Goal: Task Accomplishment & Management: Manage account settings

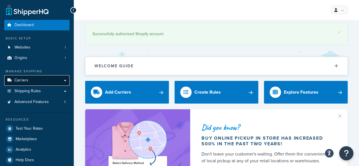
click at [29, 79] on link "Carriers" at bounding box center [36, 80] width 65 height 10
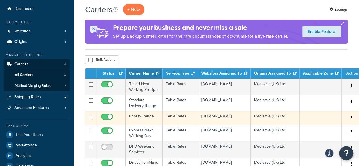
scroll to position [28, 0]
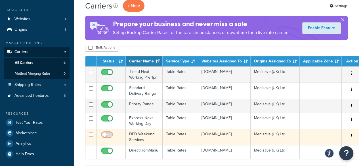
click at [106, 139] on input "checkbox" at bounding box center [108, 135] width 16 height 7
checkbox input "true"
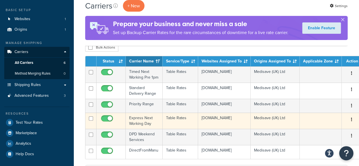
click at [141, 124] on td "Express Next Working Day" at bounding box center [144, 121] width 37 height 16
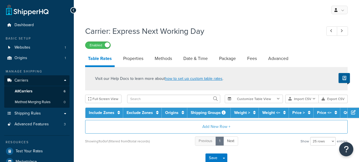
select select "25"
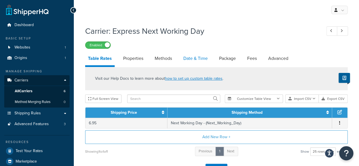
click at [196, 60] on link "Date & Time" at bounding box center [195, 59] width 30 height 14
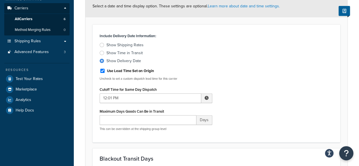
scroll to position [85, 0]
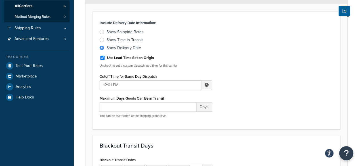
click at [206, 85] on span at bounding box center [206, 85] width 4 height 4
click at [162, 98] on span "▲" at bounding box center [164, 97] width 11 height 11
click at [163, 98] on span "▲" at bounding box center [164, 97] width 11 height 11
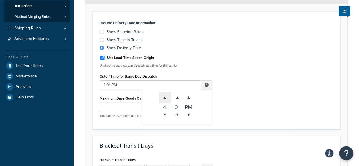
click at [163, 98] on span "▲" at bounding box center [164, 97] width 11 height 11
type input "8:01 PM"
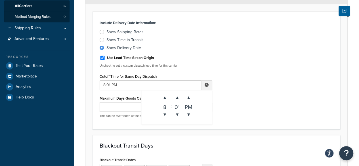
click at [252, 117] on div "Include Delivery Date Information: Show Shipping Rates Show Time in Transit Sho…" at bounding box center [216, 70] width 242 height 103
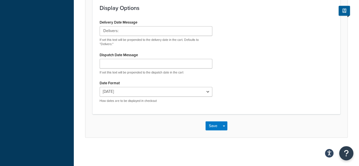
scroll to position [455, 0]
click at [213, 127] on button "Save" at bounding box center [212, 125] width 15 height 9
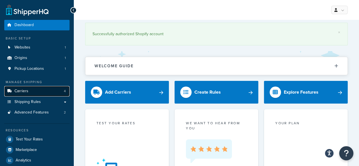
click at [28, 91] on link "Carriers 4" at bounding box center [36, 91] width 65 height 10
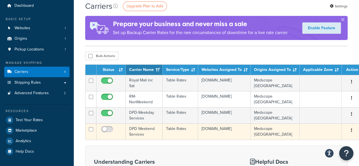
scroll to position [28, 0]
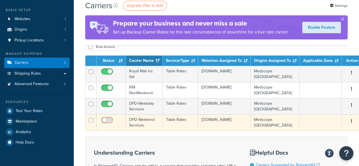
click at [111, 119] on input "checkbox" at bounding box center [108, 121] width 16 height 7
checkbox input "true"
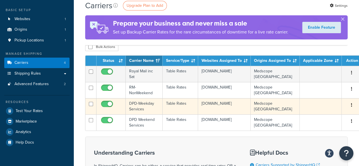
click at [137, 107] on td "DPD-Weekday Services" at bounding box center [144, 106] width 37 height 16
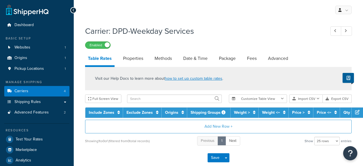
select select "25"
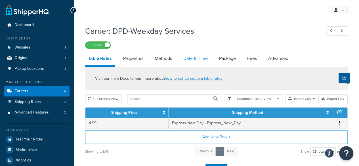
click at [192, 59] on link "Date & Time" at bounding box center [195, 59] width 30 height 14
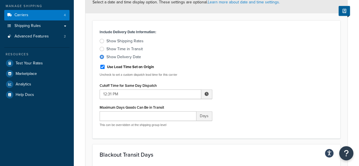
scroll to position [85, 0]
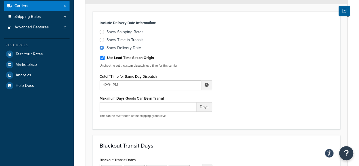
click at [205, 86] on span at bounding box center [206, 85] width 4 height 4
click at [166, 100] on span "▲" at bounding box center [164, 97] width 11 height 11
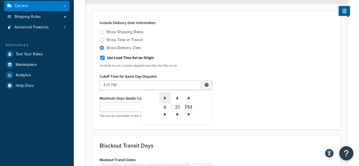
click at [166, 100] on span "▲" at bounding box center [164, 97] width 11 height 11
click at [166, 99] on span "▲" at bounding box center [164, 97] width 11 height 11
type input "8:31 PM"
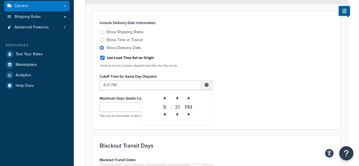
click at [259, 101] on div "Include Delivery Date Information: Show Shipping Rates Show Time in Transit Sho…" at bounding box center [216, 70] width 242 height 103
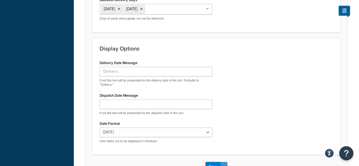
scroll to position [445, 0]
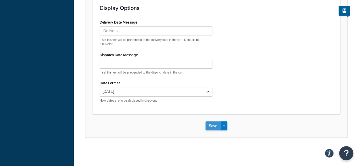
click at [206, 126] on button "Save" at bounding box center [212, 125] width 15 height 9
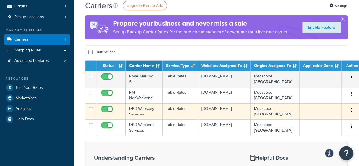
scroll to position [57, 0]
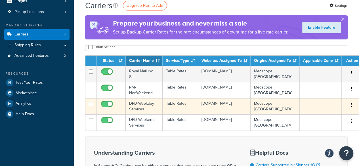
click at [137, 106] on td "DPD-Weekday Services" at bounding box center [144, 106] width 37 height 16
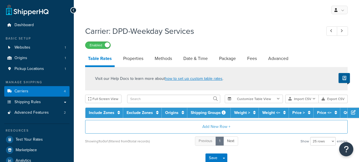
select select "25"
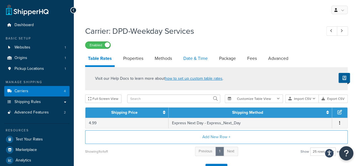
click at [202, 60] on link "Date & Time" at bounding box center [195, 59] width 30 height 14
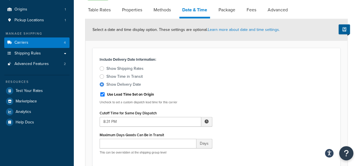
scroll to position [85, 0]
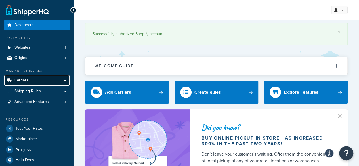
click at [27, 82] on span "Carriers" at bounding box center [21, 80] width 14 height 5
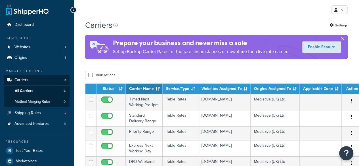
scroll to position [57, 0]
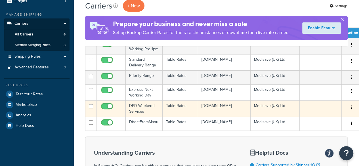
click at [120, 110] on td at bounding box center [110, 108] width 29 height 16
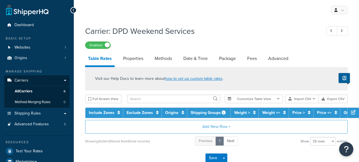
select select "25"
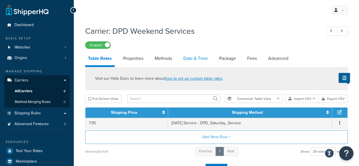
click at [201, 56] on link "Date & Time" at bounding box center [195, 59] width 30 height 14
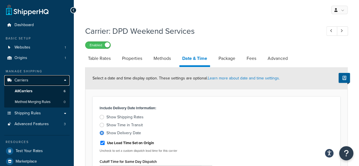
click at [24, 81] on span "Carriers" at bounding box center [21, 80] width 14 height 5
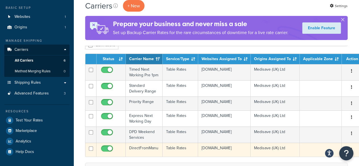
scroll to position [57, 0]
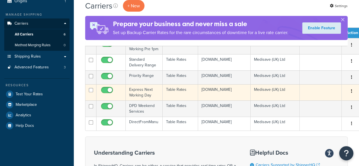
click at [119, 94] on td at bounding box center [110, 92] width 29 height 16
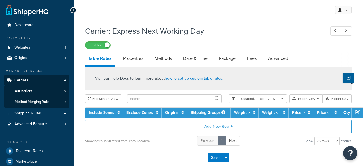
select select "25"
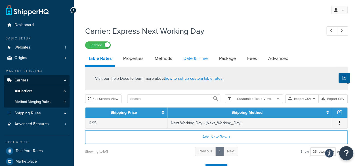
click at [198, 57] on link "Date & Time" at bounding box center [195, 59] width 30 height 14
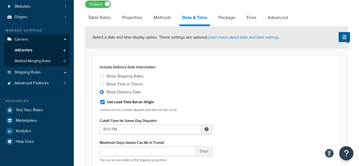
scroll to position [85, 0]
